Goal: Information Seeking & Learning: Learn about a topic

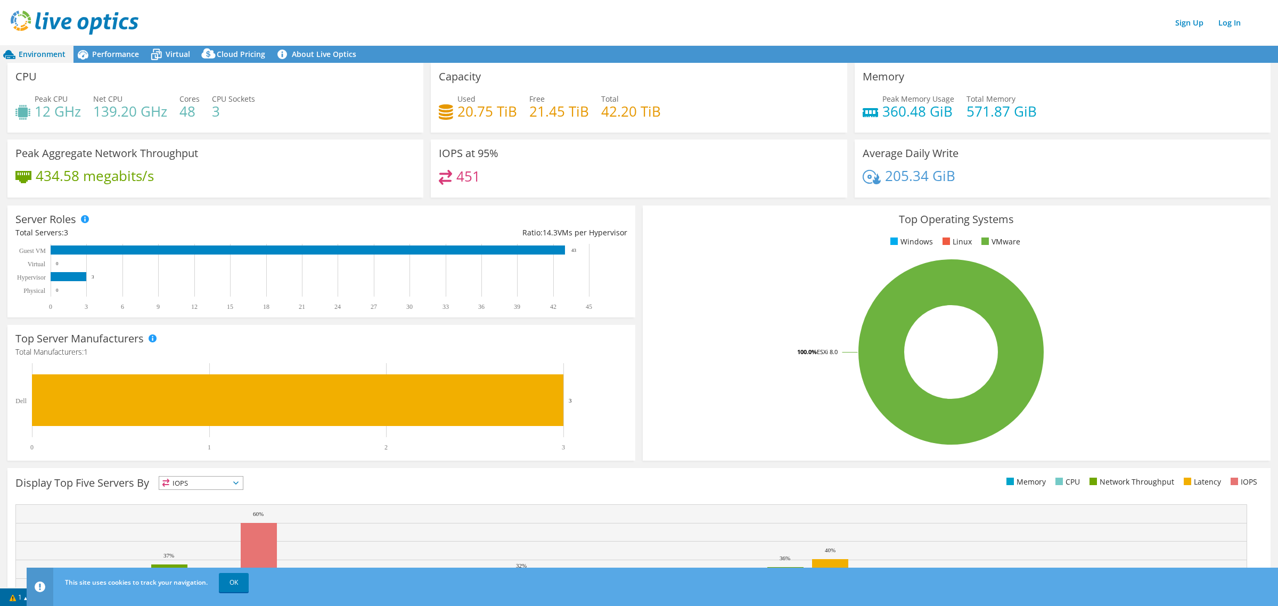
drag, startPoint x: 521, startPoint y: 104, endPoint x: 332, endPoint y: 104, distance: 189.0
click at [521, 104] on div "Used 20.75 TiB Free 21.45 TiB Total 42.20 TiB" at bounding box center [639, 110] width 400 height 35
click at [126, 113] on h4 "139.20 GHz" at bounding box center [130, 111] width 74 height 12
click at [179, 105] on h4 "48" at bounding box center [189, 111] width 20 height 12
drag, startPoint x: 227, startPoint y: 104, endPoint x: 209, endPoint y: 99, distance: 18.4
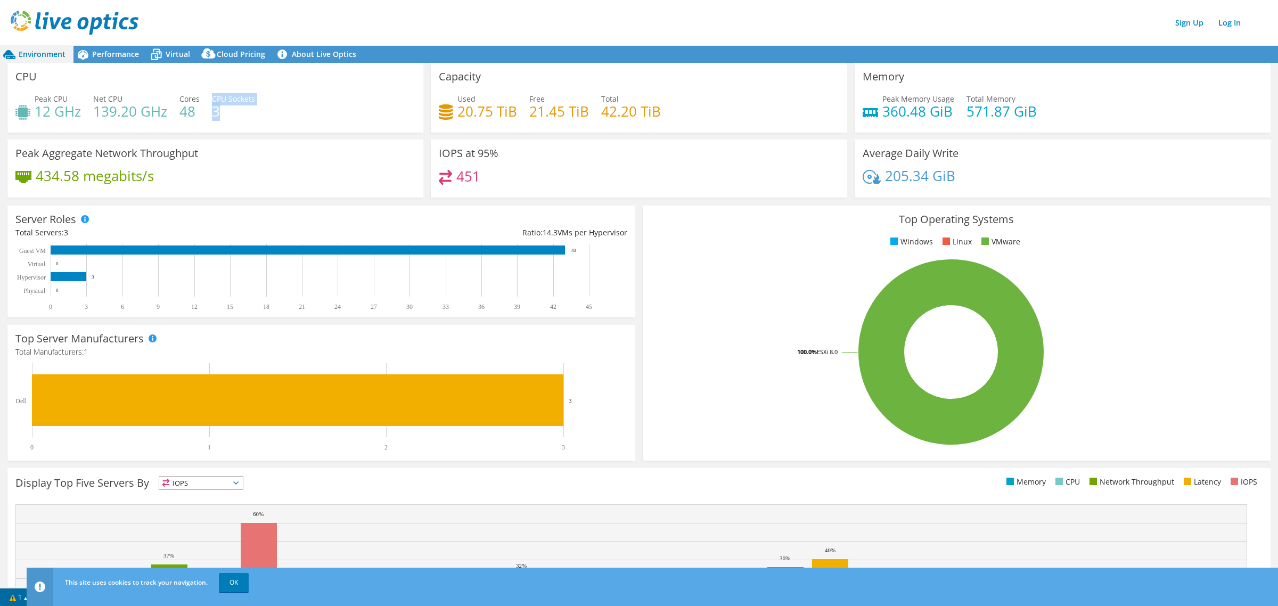
click at [212, 99] on div "CPU Sockets 3" at bounding box center [233, 105] width 43 height 24
click at [208, 99] on div "Peak CPU 12 GHz Net CPU 139.20 GHz Cores 48 CPU Sockets 3" at bounding box center [215, 110] width 400 height 35
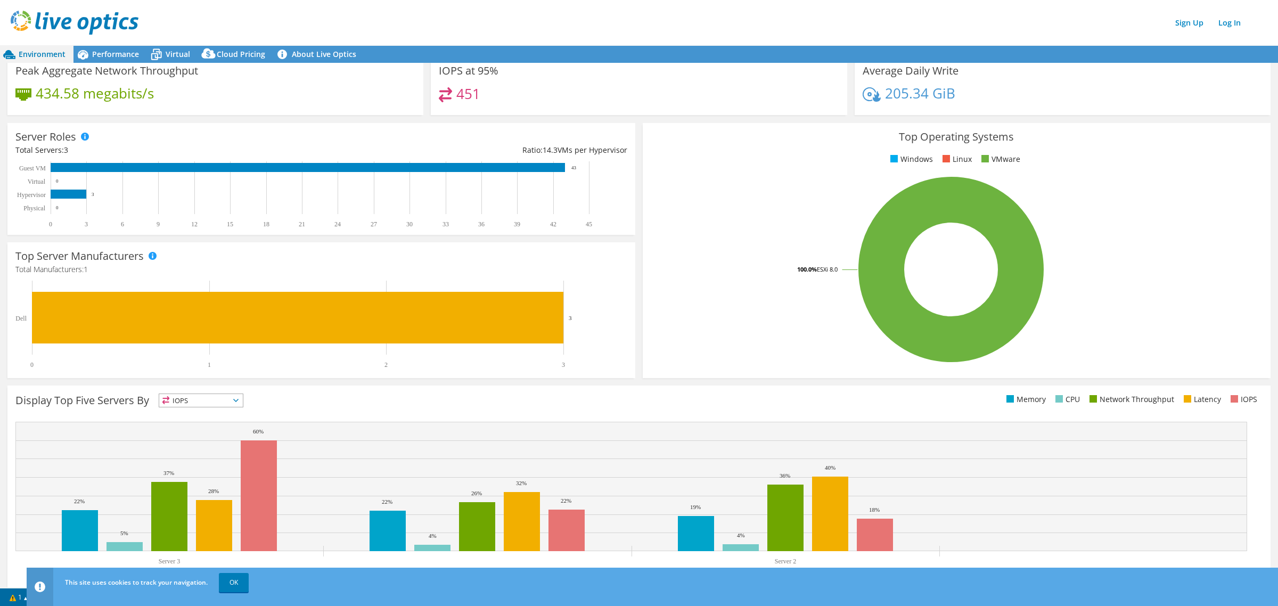
scroll to position [86, 0]
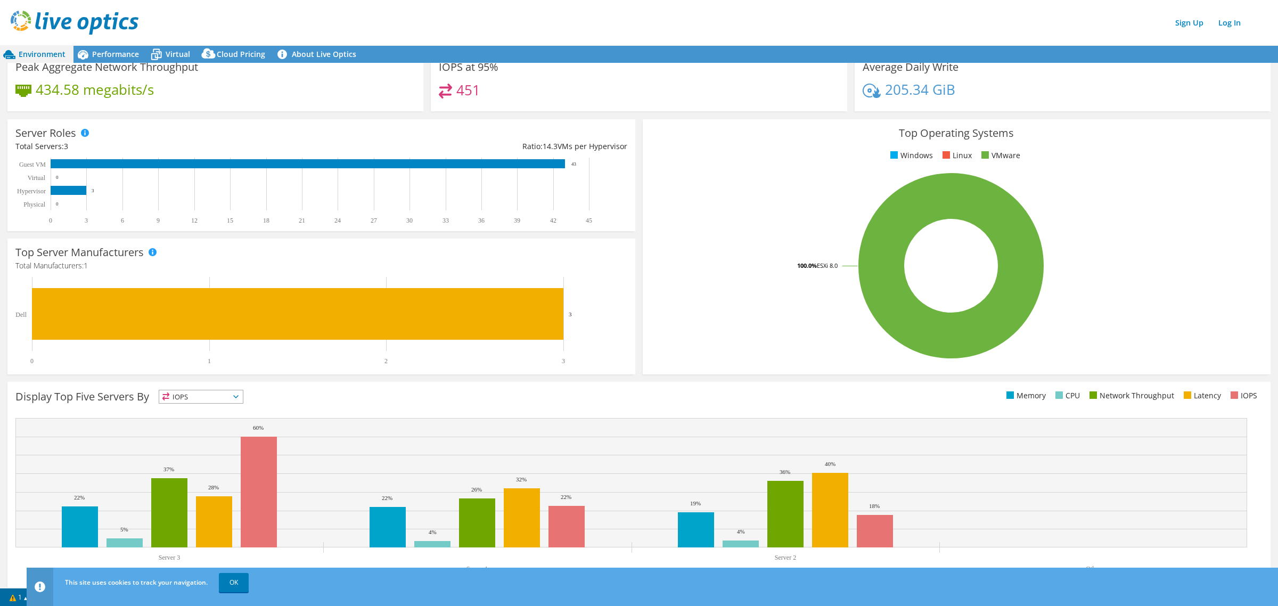
click at [630, 220] on div "Server Roles Physical Servers represent bare metal servers that were targets of…" at bounding box center [321, 175] width 635 height 119
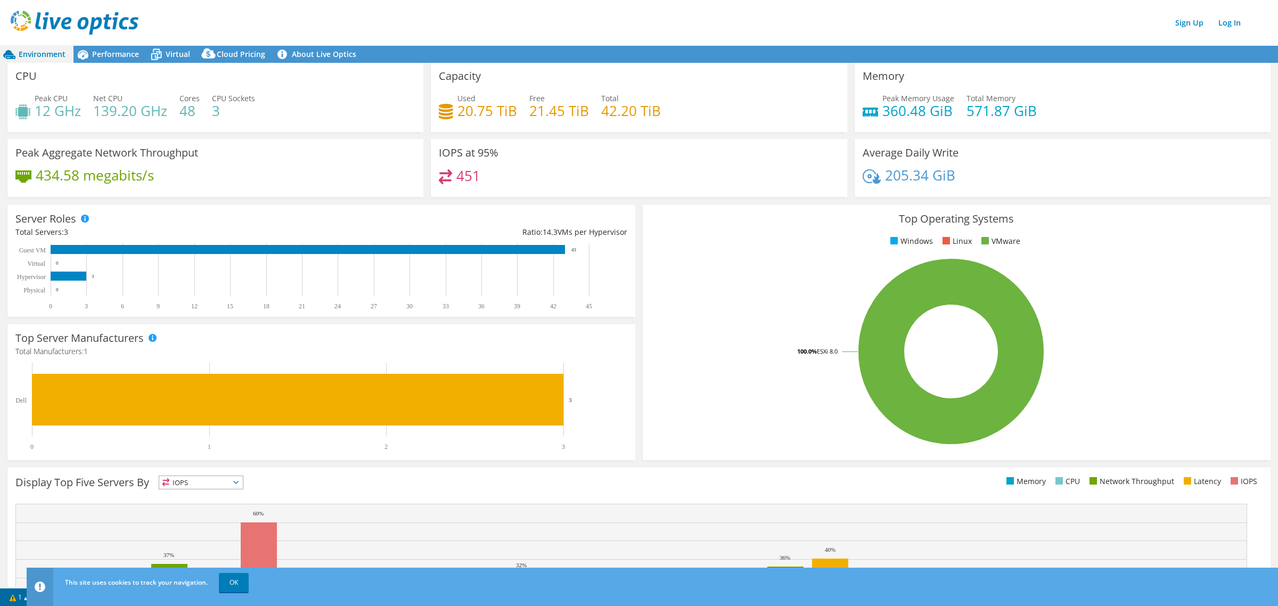
scroll to position [0, 0]
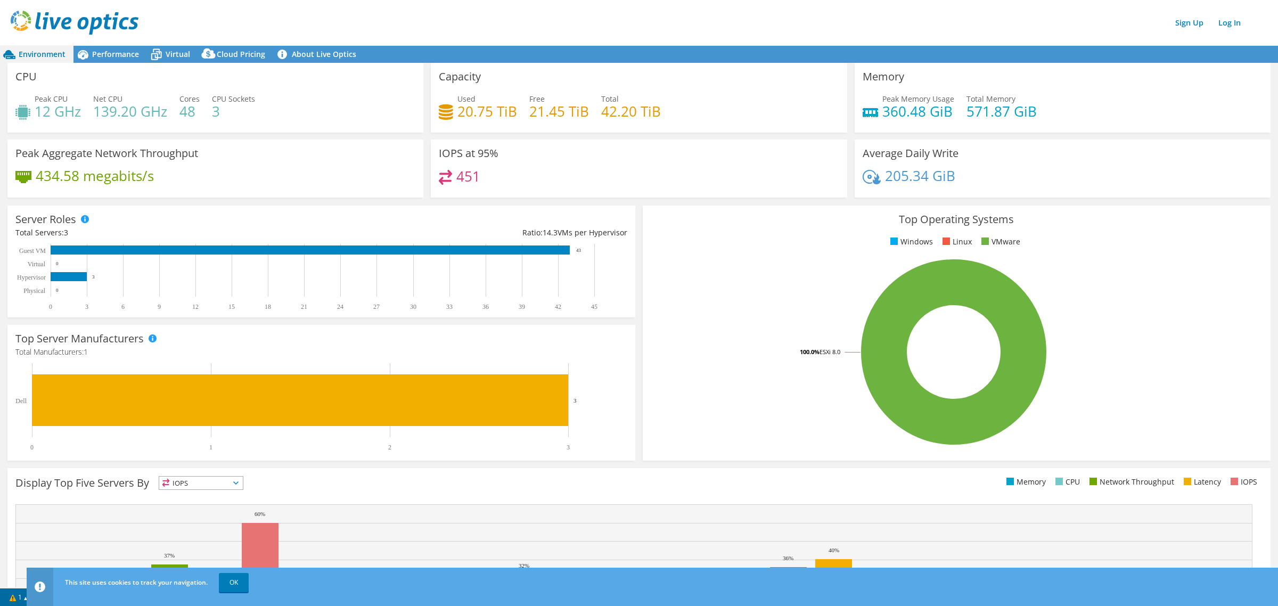
click at [480, 170] on div "451" at bounding box center [639, 181] width 400 height 23
drag, startPoint x: 60, startPoint y: 294, endPoint x: 105, endPoint y: 294, distance: 45.2
click at [105, 294] on rect at bounding box center [318, 277] width 606 height 67
click at [104, 295] on rect at bounding box center [318, 277] width 606 height 67
click at [139, 52] on div "Performance" at bounding box center [109, 54] width 73 height 17
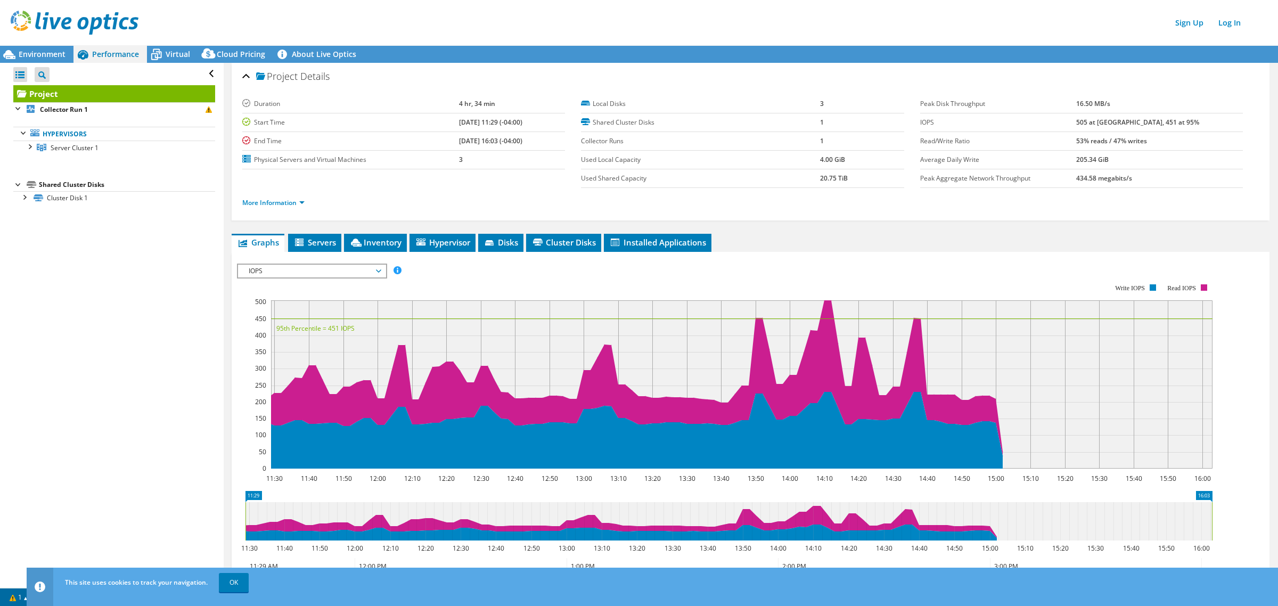
click at [688, 169] on td "Used Shared Capacity" at bounding box center [700, 178] width 239 height 19
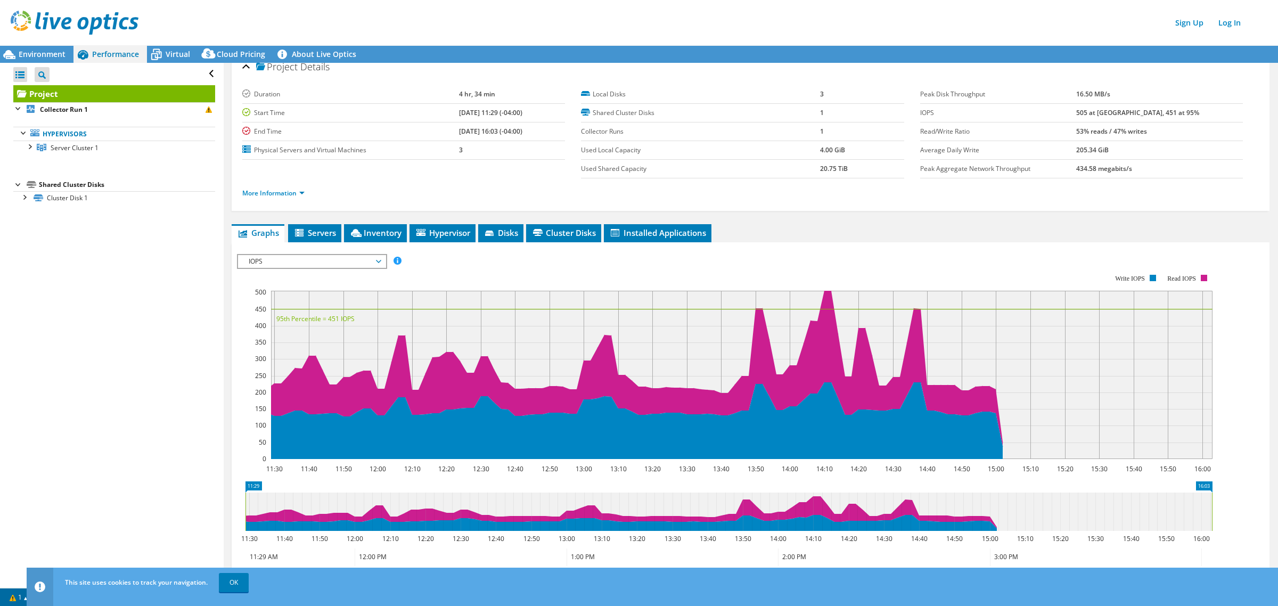
scroll to position [12, 0]
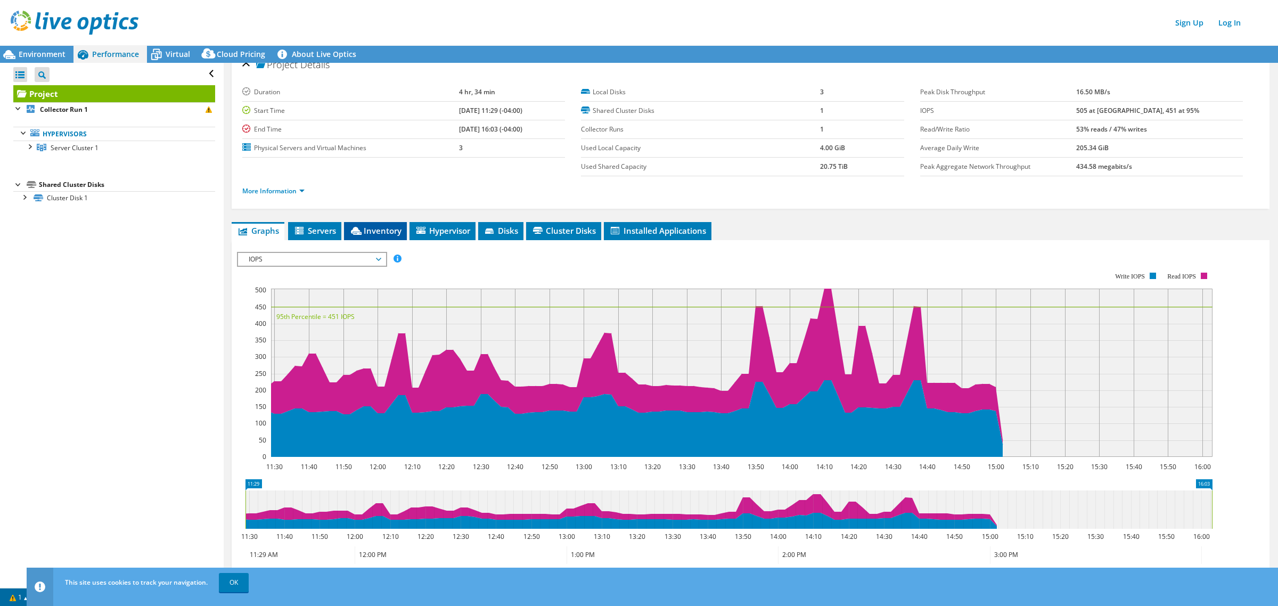
drag, startPoint x: 309, startPoint y: 213, endPoint x: 385, endPoint y: 224, distance: 76.3
click at [309, 225] on span "Servers" at bounding box center [314, 230] width 43 height 11
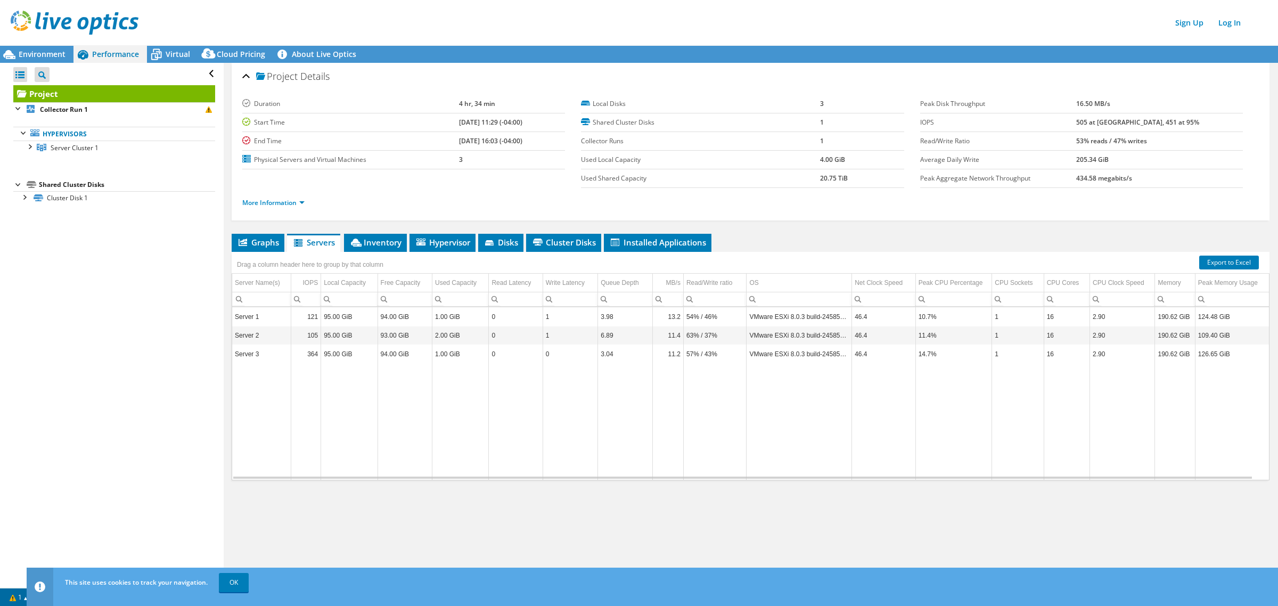
drag, startPoint x: 251, startPoint y: 229, endPoint x: 225, endPoint y: 189, distance: 47.7
click at [251, 234] on li "Graphs" at bounding box center [258, 243] width 53 height 18
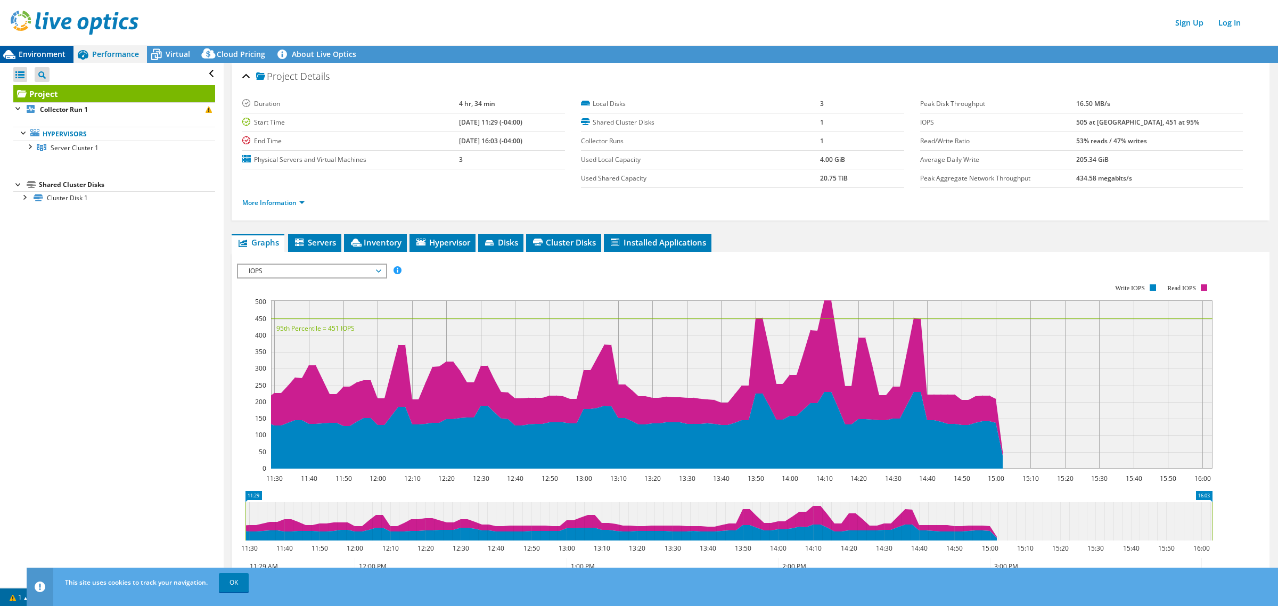
drag, startPoint x: 51, startPoint y: 43, endPoint x: 51, endPoint y: 53, distance: 10.1
click at [51, 51] on div "Sign Up Log In This site uses cookies to track your navigation. OK This project…" at bounding box center [639, 303] width 1278 height 606
click at [51, 59] on div "Environment" at bounding box center [36, 54] width 73 height 17
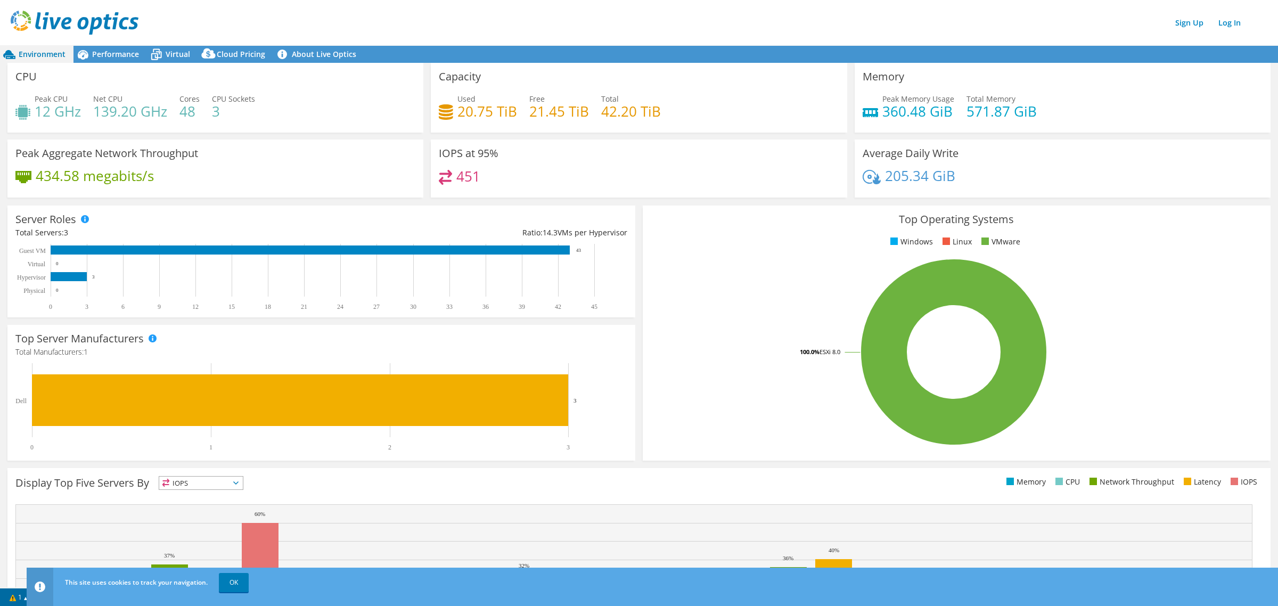
drag, startPoint x: 99, startPoint y: 92, endPoint x: 87, endPoint y: 95, distance: 12.7
click at [99, 94] on span "Net CPU" at bounding box center [107, 99] width 29 height 10
drag, startPoint x: 87, startPoint y: 95, endPoint x: 226, endPoint y: 114, distance: 140.9
click at [226, 114] on div "Peak CPU 12 GHz Net CPU 139.20 GHz Cores 48 CPU Sockets 3" at bounding box center [215, 110] width 400 height 35
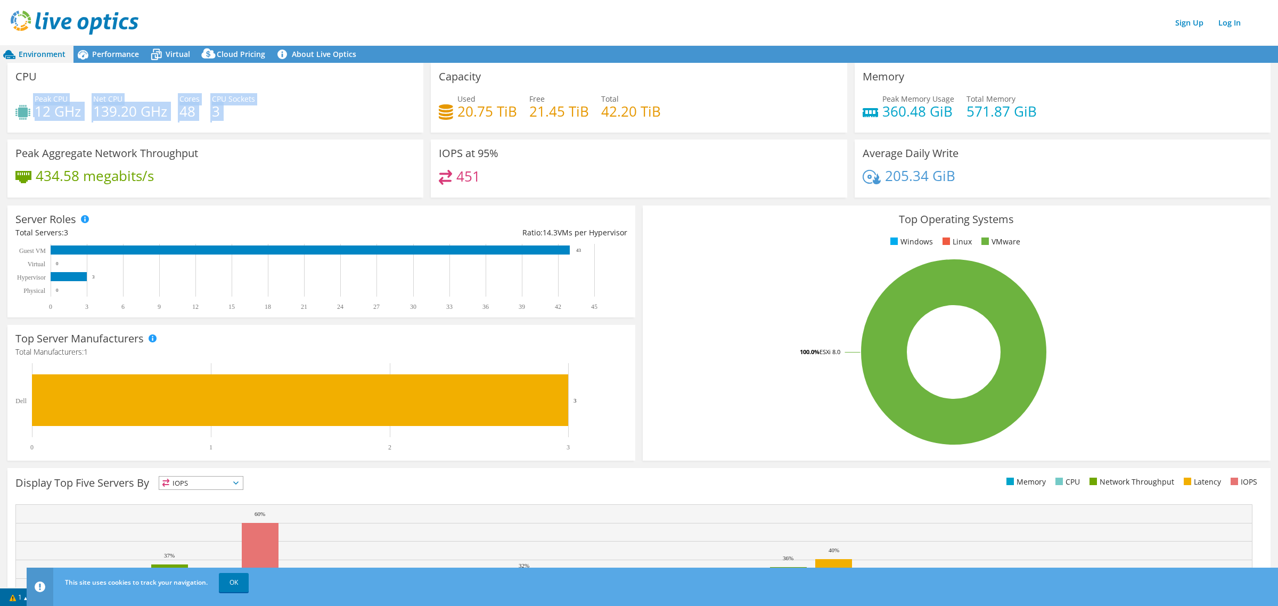
drag, startPoint x: 226, startPoint y: 114, endPoint x: 32, endPoint y: 106, distance: 194.5
click at [32, 106] on div "Peak CPU 12 GHz Net CPU 139.20 GHz Cores 48 CPU Sockets 3" at bounding box center [215, 110] width 400 height 35
click at [32, 106] on div "Peak CPU 12 GHz" at bounding box center [47, 105] width 65 height 24
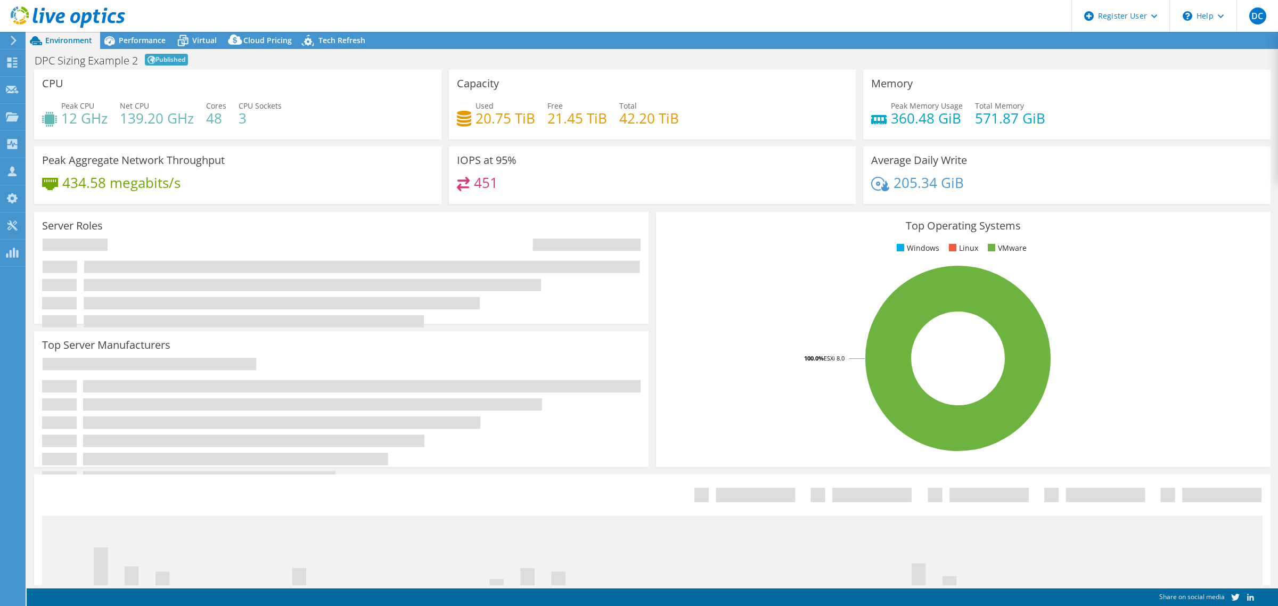
radio input "true"
radio input "false"
select select "EUFrankfurt"
select select "EUR"
